Goal: Book appointment/travel/reservation

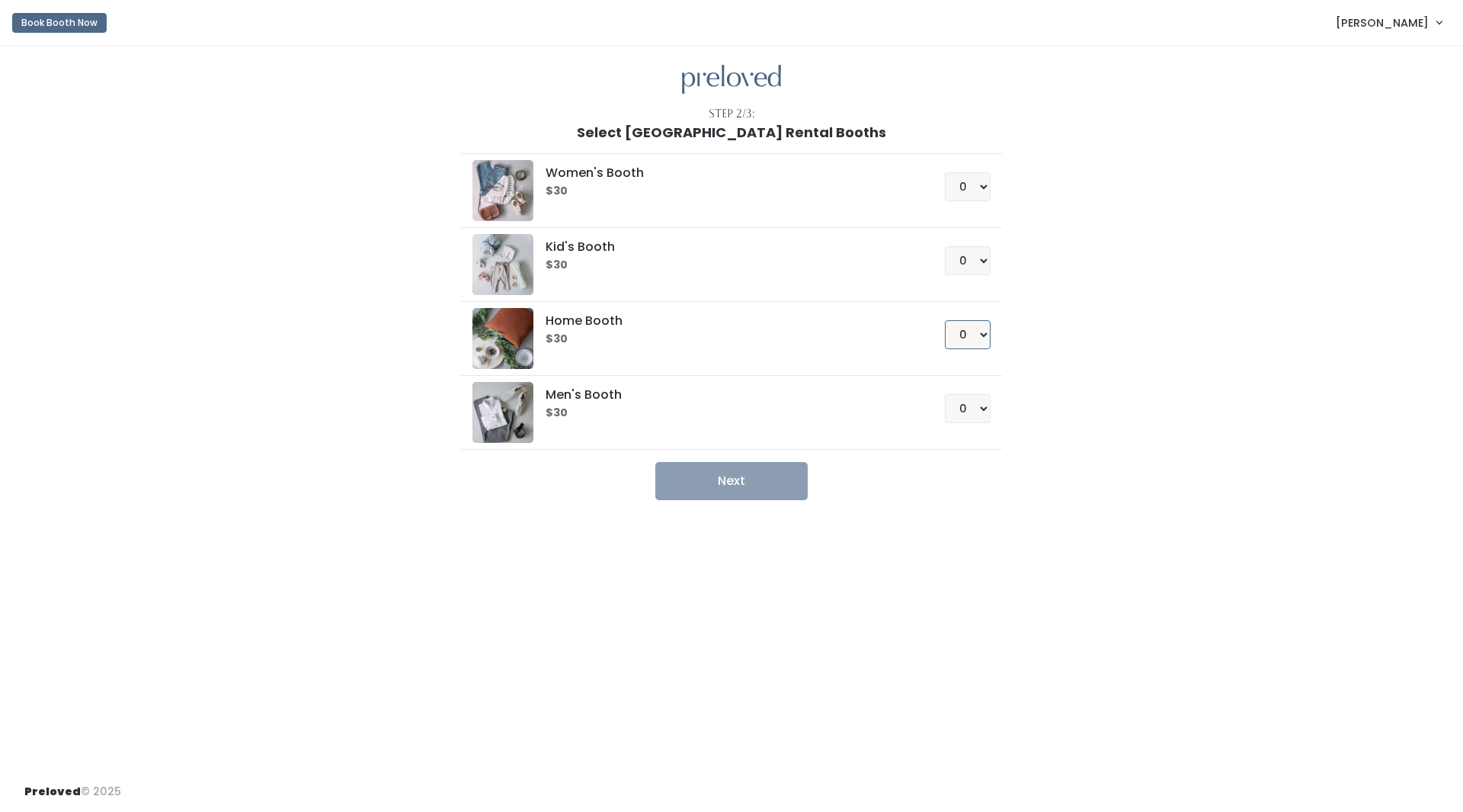
click at [974, 333] on select "0 1 2 3 4" at bounding box center [968, 334] width 46 height 29
select select "1"
click at [945, 320] on select "0 1 2 3 4" at bounding box center [968, 334] width 46 height 29
click at [781, 483] on button "Next" at bounding box center [732, 481] width 153 height 38
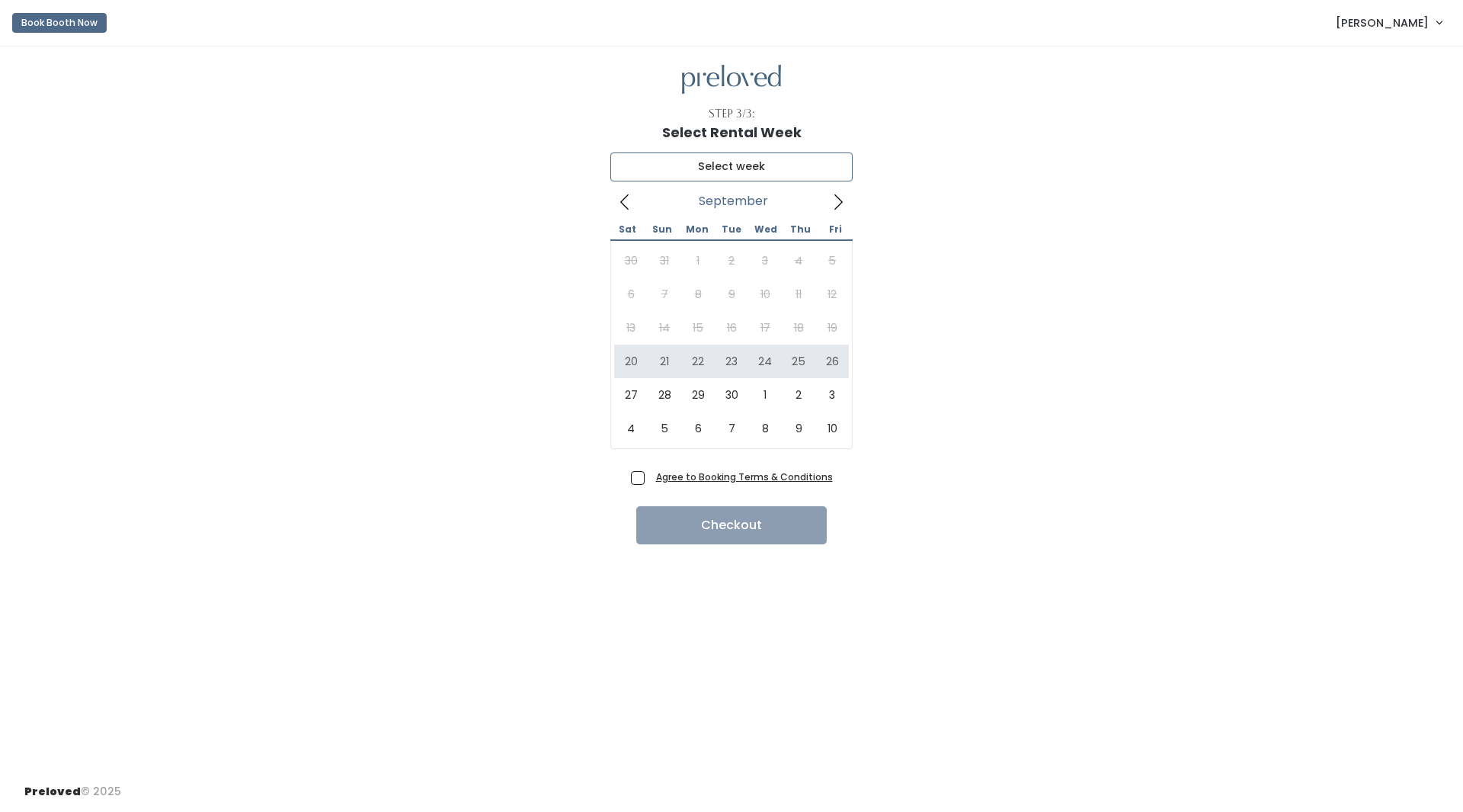
type input "September 20 to September 26"
click at [650, 472] on span "Agree to Booking Terms & Conditions" at bounding box center [742, 476] width 183 height 15
click at [650, 472] on input "Agree to Booking Terms & Conditions" at bounding box center [655, 473] width 10 height 10
checkbox input "true"
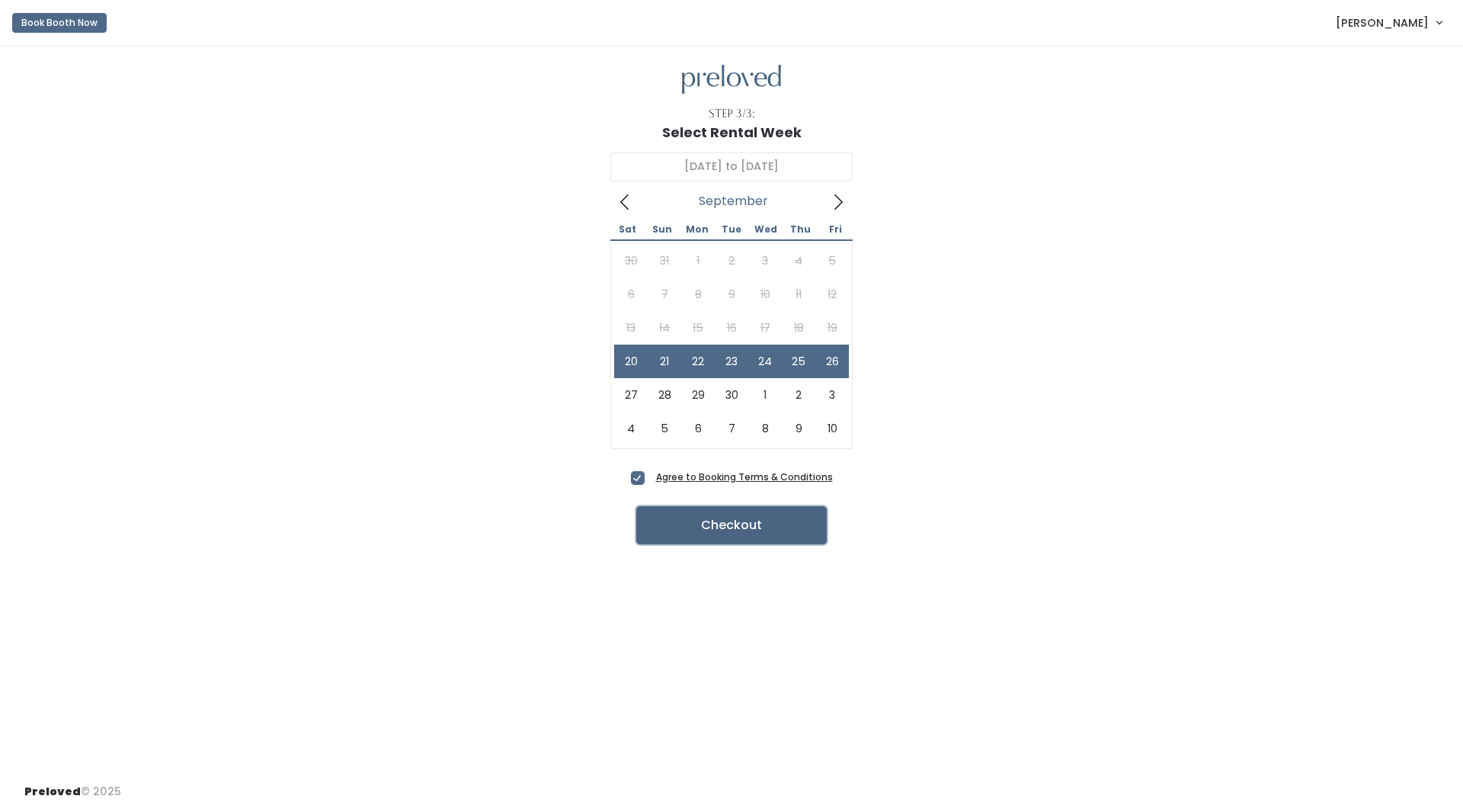
click at [725, 531] on button "Checkout" at bounding box center [732, 525] width 191 height 38
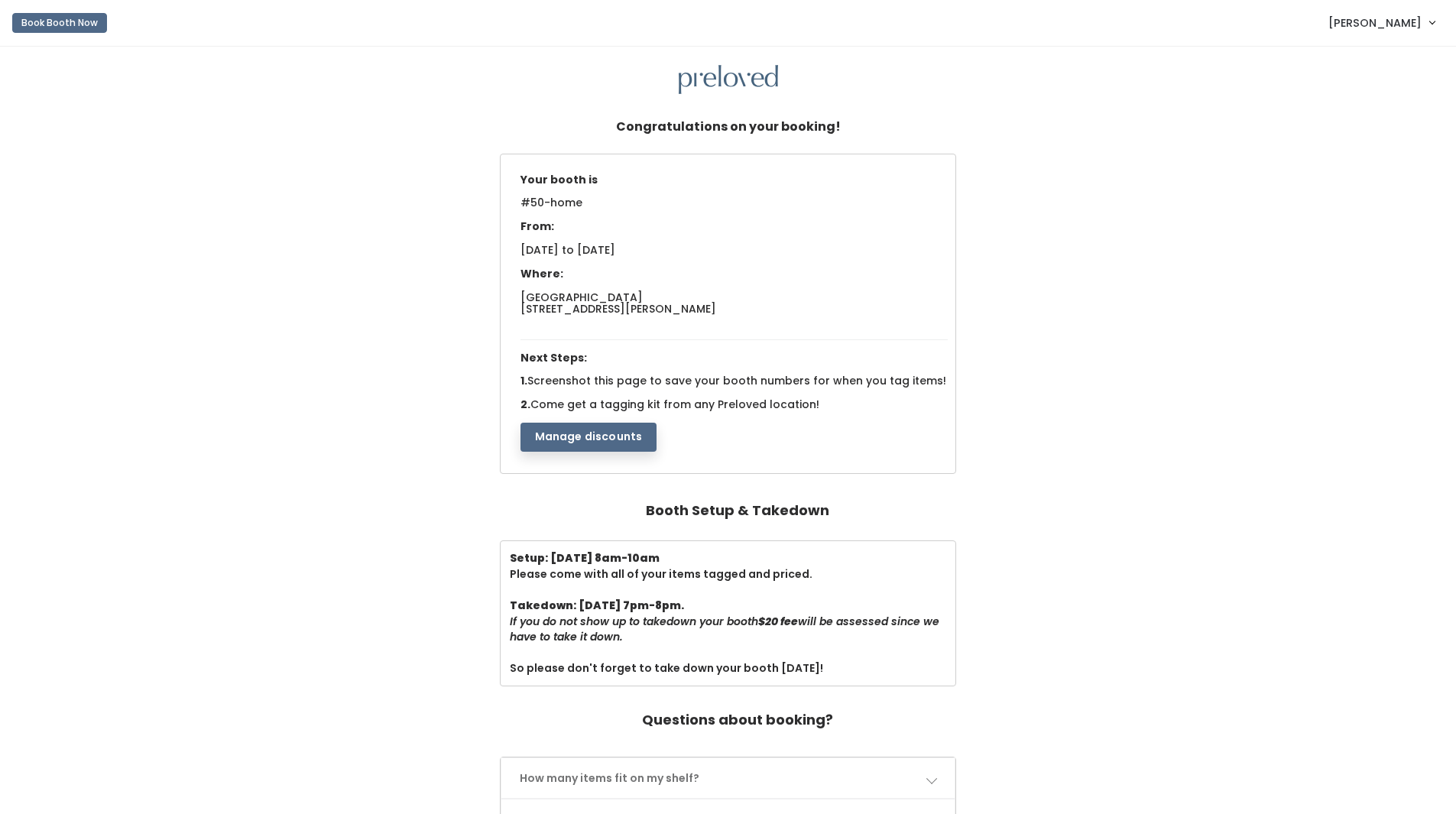
click at [1376, 13] on link "[PERSON_NAME]" at bounding box center [1380, 22] width 137 height 33
click at [1371, 64] on link "My bookings" at bounding box center [1379, 60] width 137 height 28
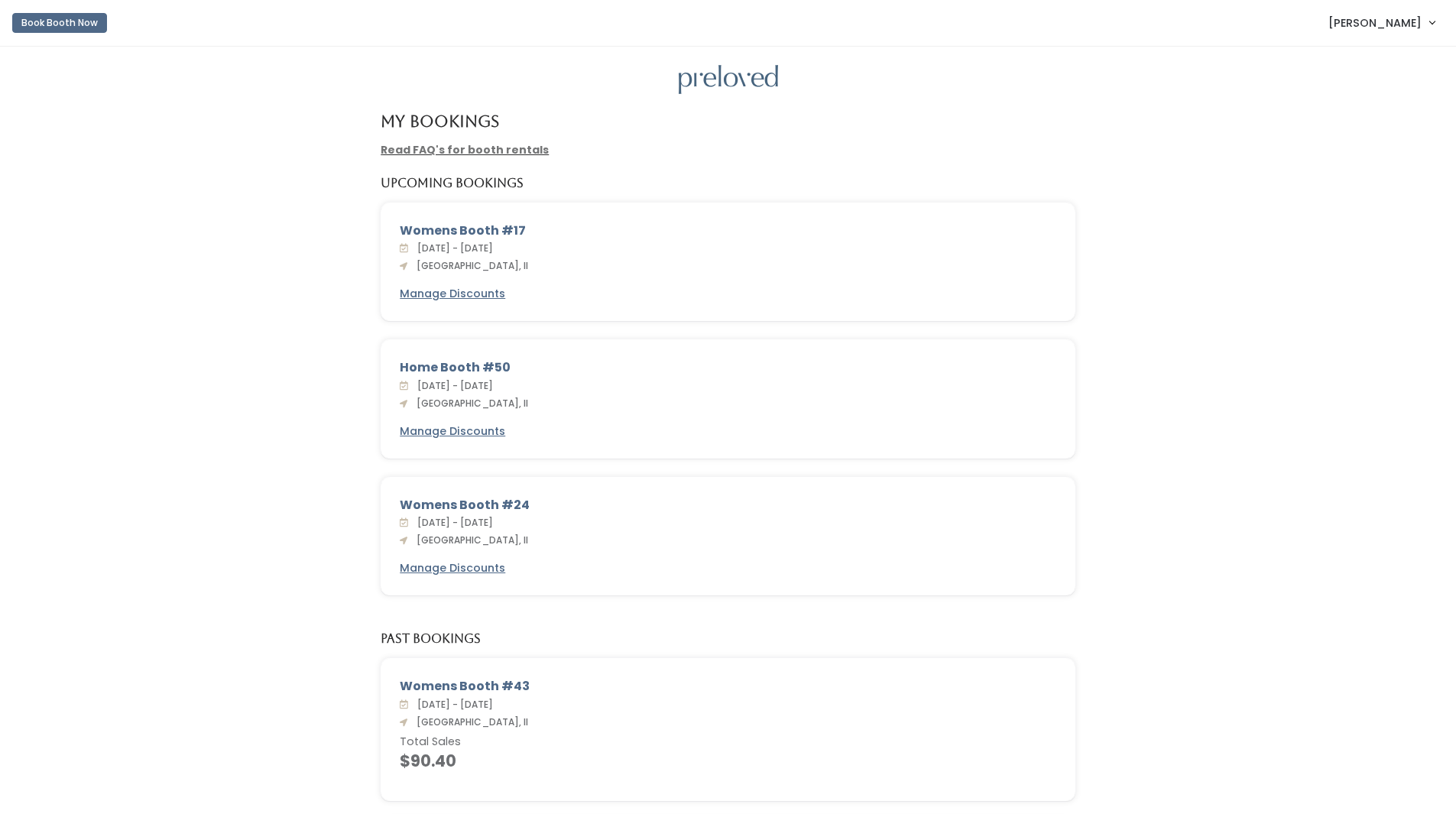
drag, startPoint x: 490, startPoint y: 363, endPoint x: 442, endPoint y: 362, distance: 48.0
click at [442, 362] on div "Home Booth #50" at bounding box center [728, 367] width 656 height 18
click at [571, 357] on div "Home Booth #50 [DATE] - [DATE] [GEOGRAPHIC_DATA], Il Manage Discounts" at bounding box center [728, 398] width 693 height 118
drag, startPoint x: 480, startPoint y: 227, endPoint x: 540, endPoint y: 230, distance: 60.1
click at [540, 230] on div "Womens Booth #17" at bounding box center [728, 231] width 656 height 18
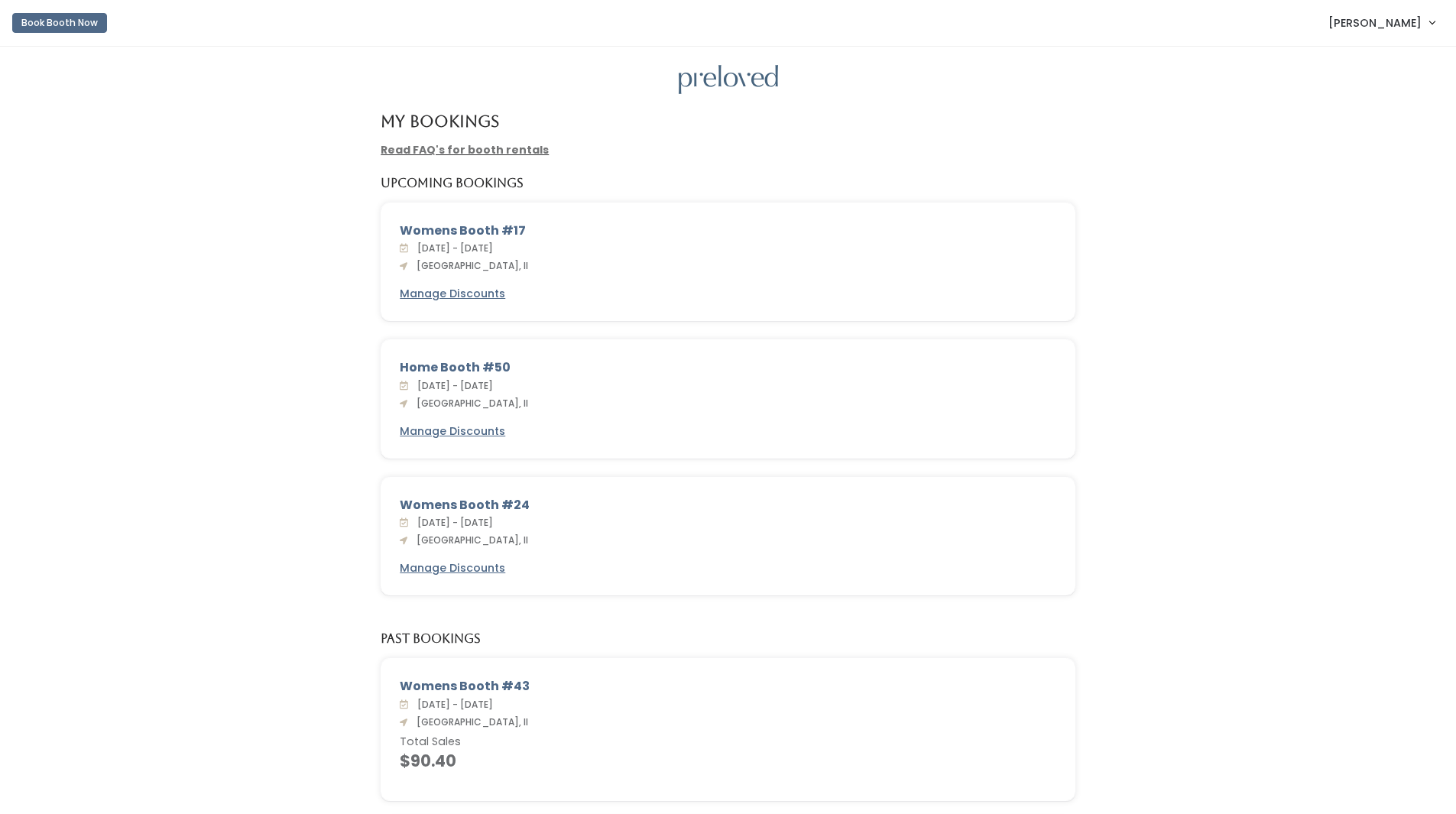
click at [541, 230] on div "Womens Booth #17" at bounding box center [728, 231] width 656 height 18
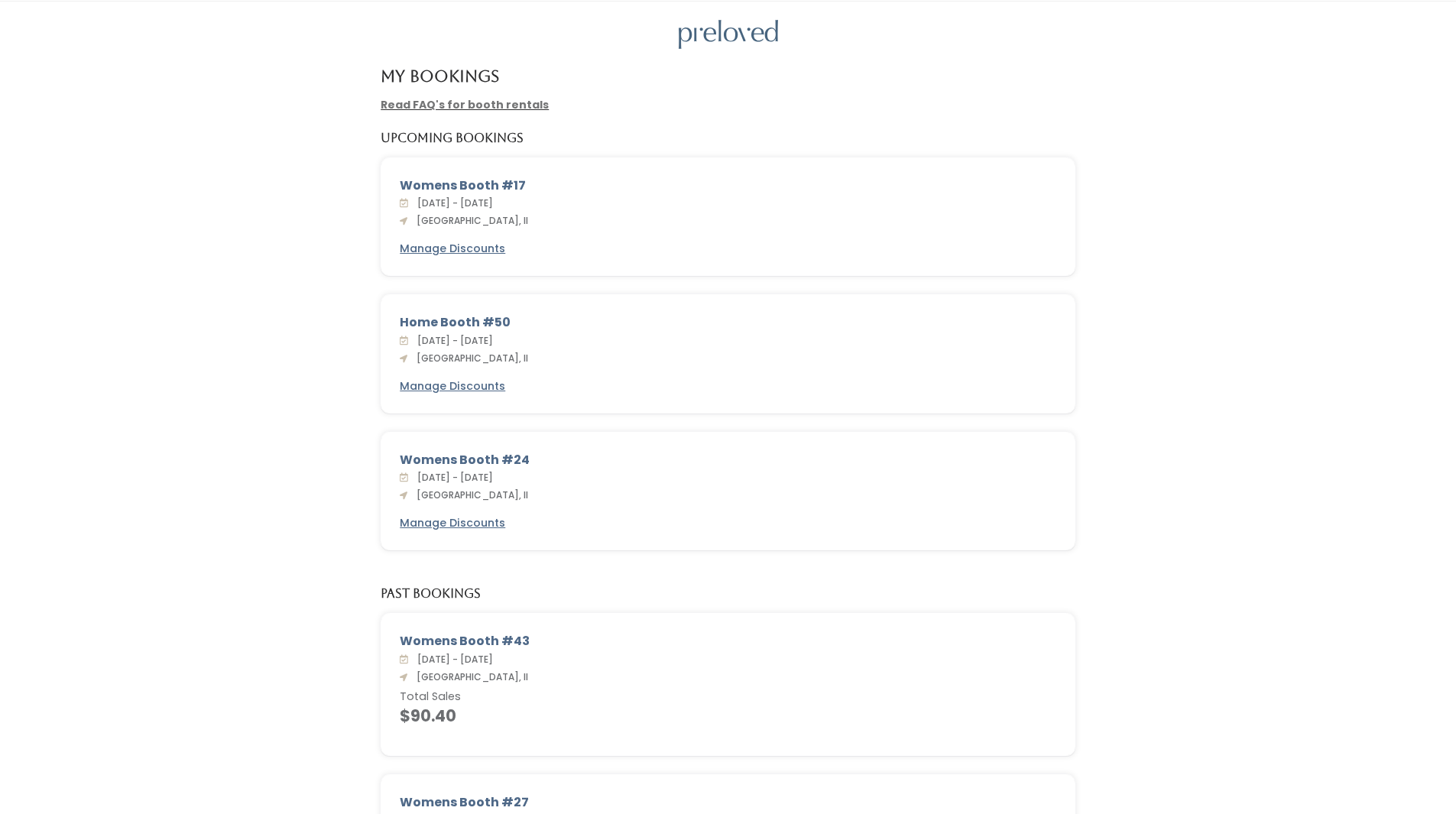
scroll to position [226, 0]
